Goal: Find specific page/section: Find specific page/section

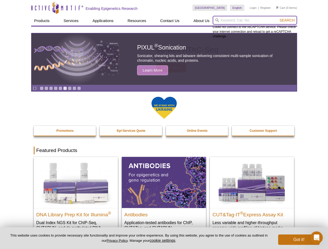
click at [255, 20] on input "search" at bounding box center [255, 20] width 84 height 9
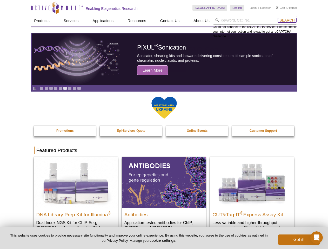
click at [287, 20] on span "Search" at bounding box center [287, 20] width 15 height 4
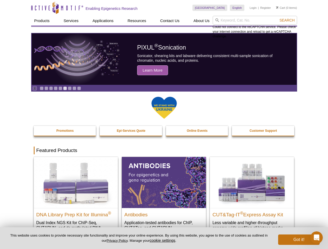
click at [35, 88] on icon "Pause" at bounding box center [34, 88] width 3 height 3
click at [42, 88] on link "Go to slide 1" at bounding box center [42, 89] width 4 height 4
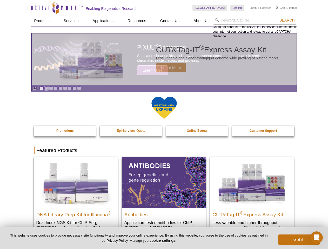
click at [46, 88] on link "Go to slide 2" at bounding box center [46, 89] width 4 height 4
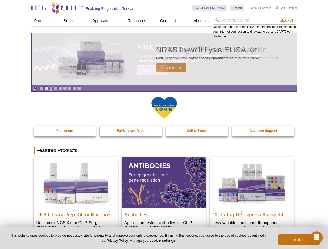
click at [51, 88] on link "Go to slide 3" at bounding box center [51, 89] width 4 height 4
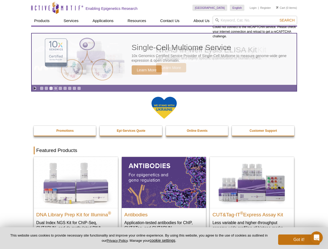
click at [56, 88] on link "Go to slide 4" at bounding box center [56, 89] width 4 height 4
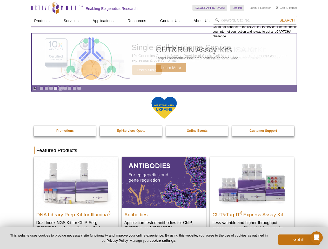
click at [60, 88] on link "Go to slide 5" at bounding box center [60, 89] width 4 height 4
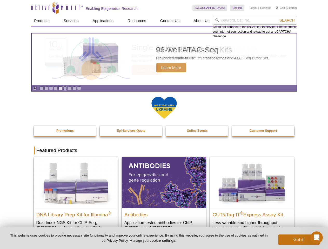
click at [65, 88] on link "Go to slide 6" at bounding box center [65, 89] width 4 height 4
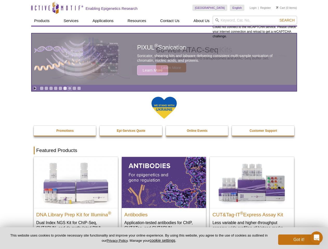
click at [70, 88] on link "Go to slide 7" at bounding box center [70, 89] width 4 height 4
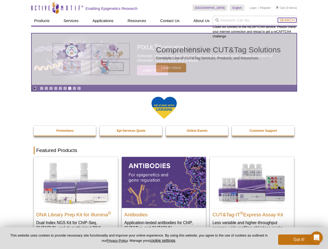
click at [287, 20] on span "Search" at bounding box center [287, 20] width 15 height 4
